Goal: Task Accomplishment & Management: Manage account settings

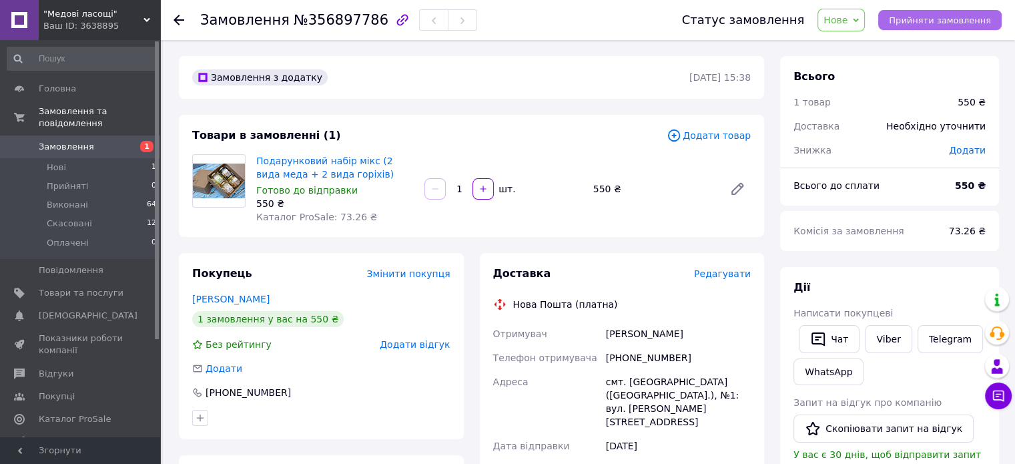
click at [943, 23] on span "Прийняти замовлення" at bounding box center [939, 20] width 102 height 10
click at [859, 20] on icon at bounding box center [856, 20] width 6 height 4
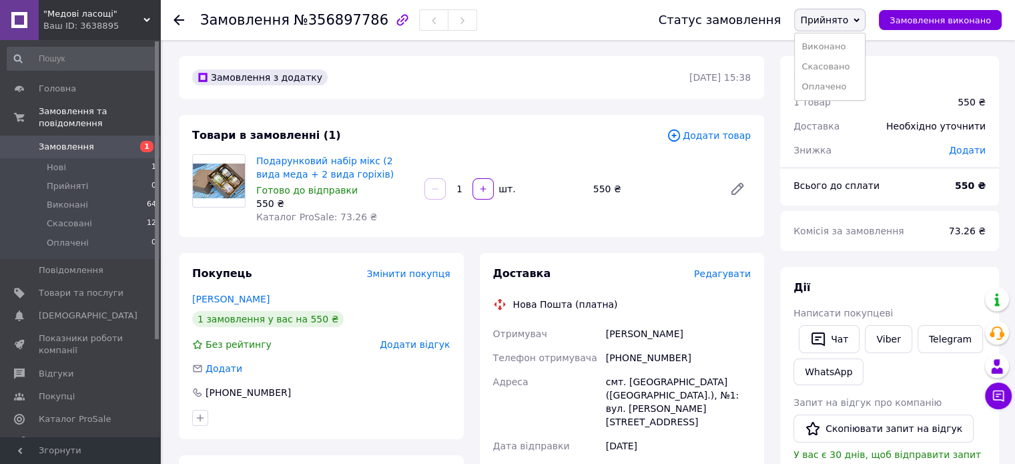
click at [848, 18] on span "Прийнято" at bounding box center [824, 20] width 48 height 11
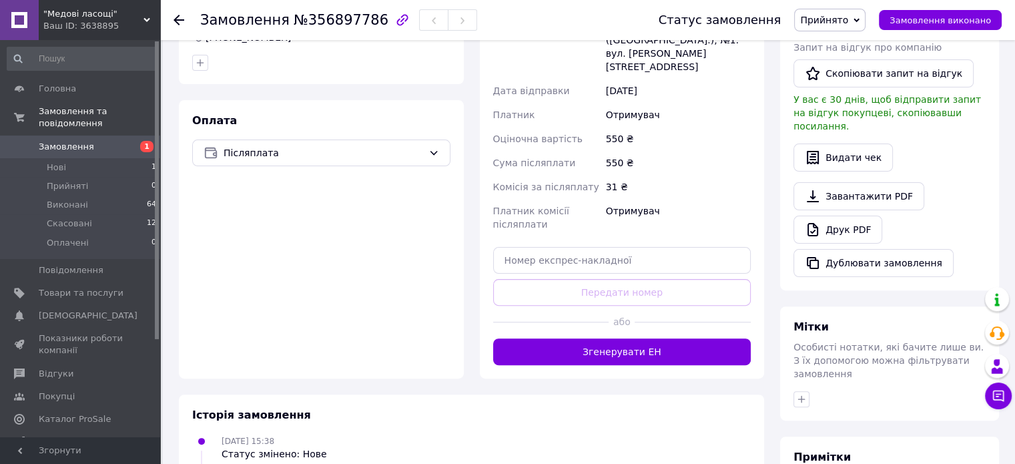
scroll to position [467, 0]
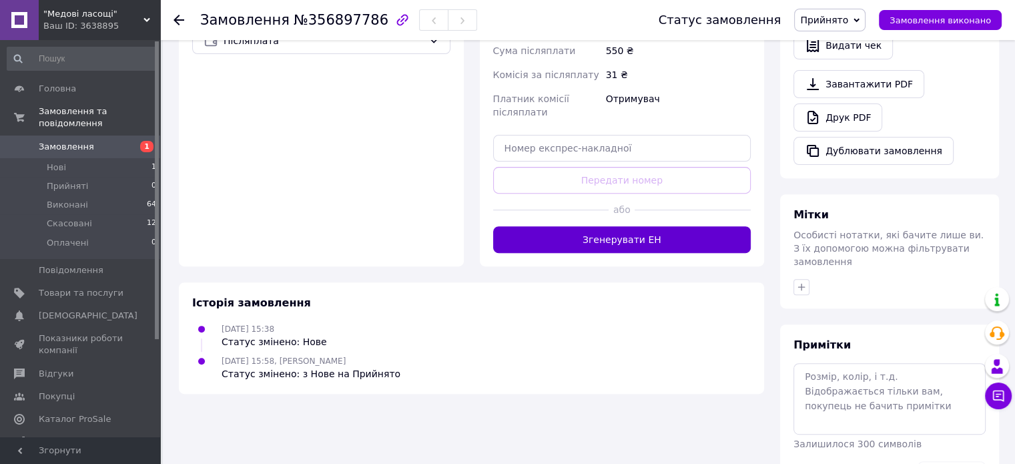
click at [624, 226] on button "Згенерувати ЕН" at bounding box center [622, 239] width 258 height 27
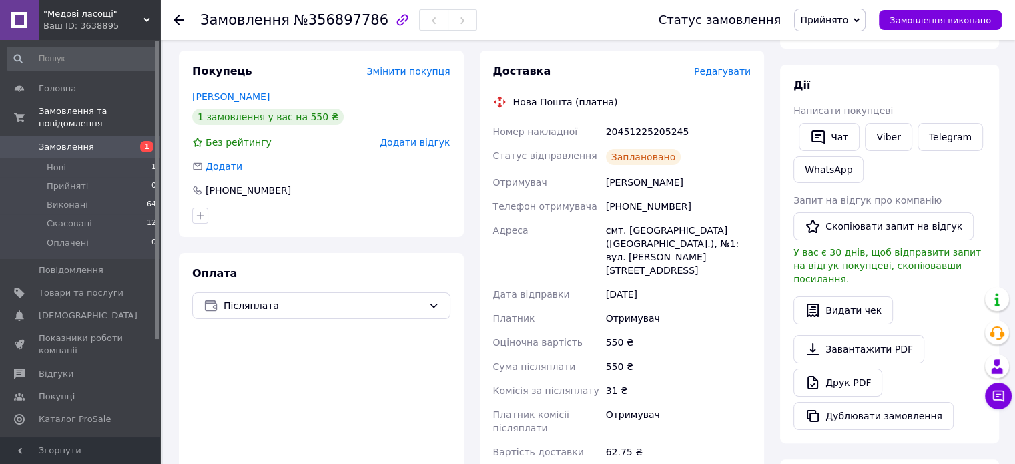
scroll to position [200, 0]
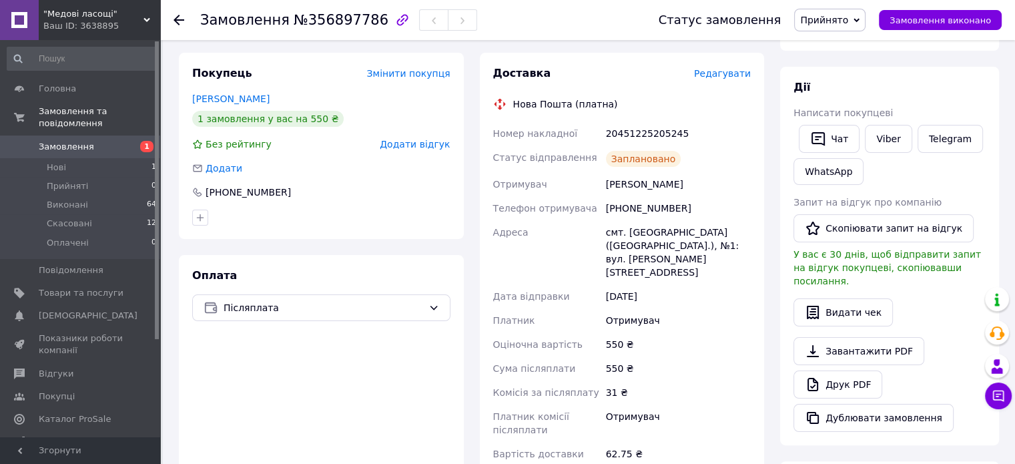
click at [73, 141] on span "Замовлення" at bounding box center [66, 147] width 55 height 12
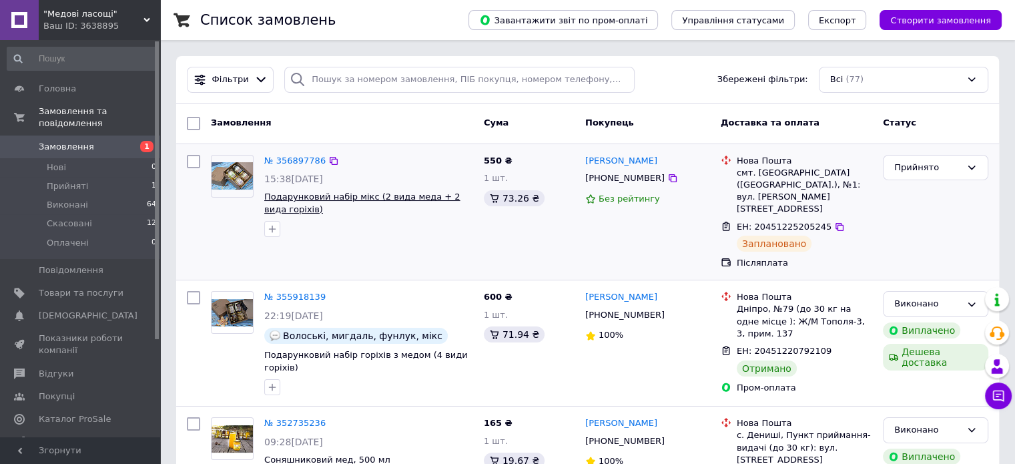
click at [359, 195] on span "Подарунковий набір мікс (2 вида меда + 2 вида горіхів)" at bounding box center [362, 202] width 196 height 23
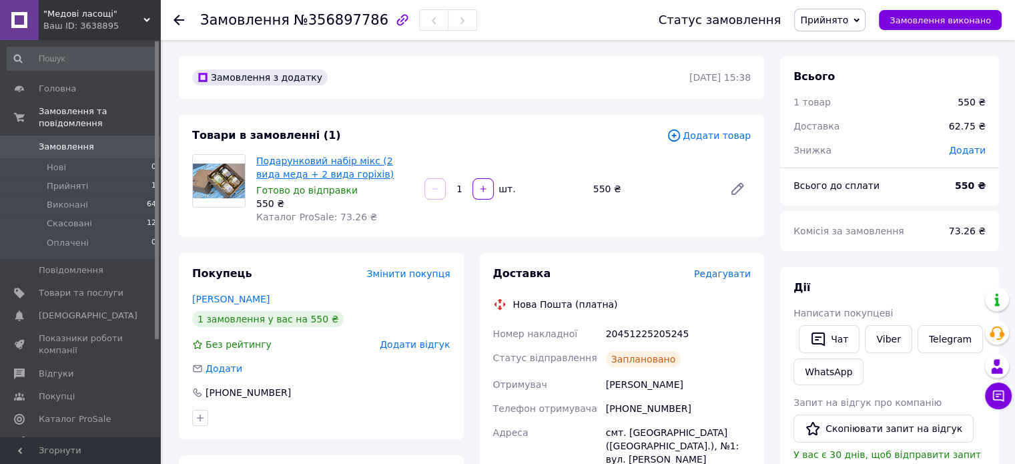
click at [295, 161] on link "Подарунковий набір мікс (2 вида меда + 2 вида горіхів)" at bounding box center [324, 167] width 137 height 24
